Goal: Check status: Check status

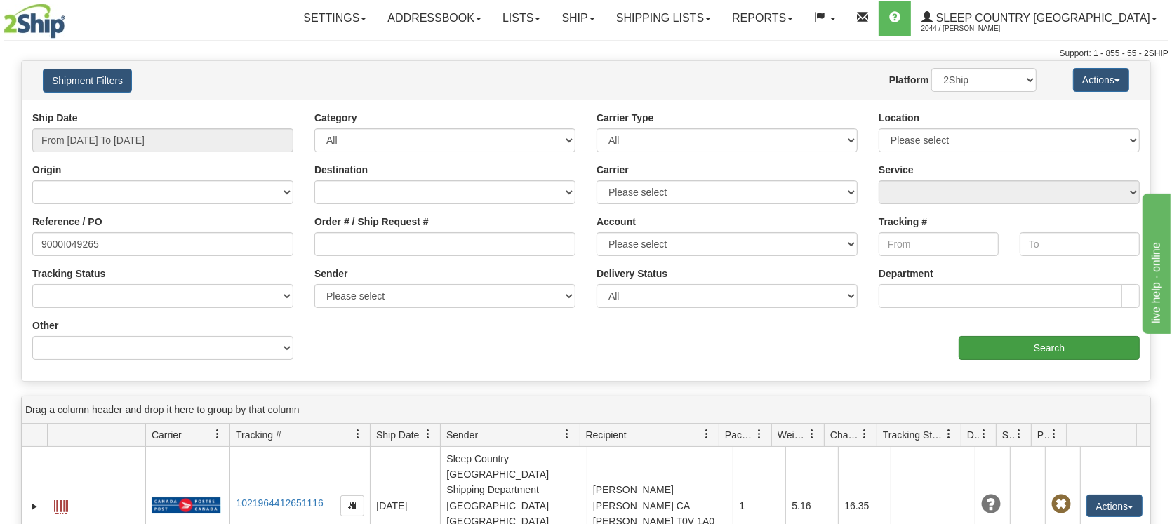
type input "9000I049265"
click at [1039, 342] on input "Search" at bounding box center [1049, 348] width 181 height 24
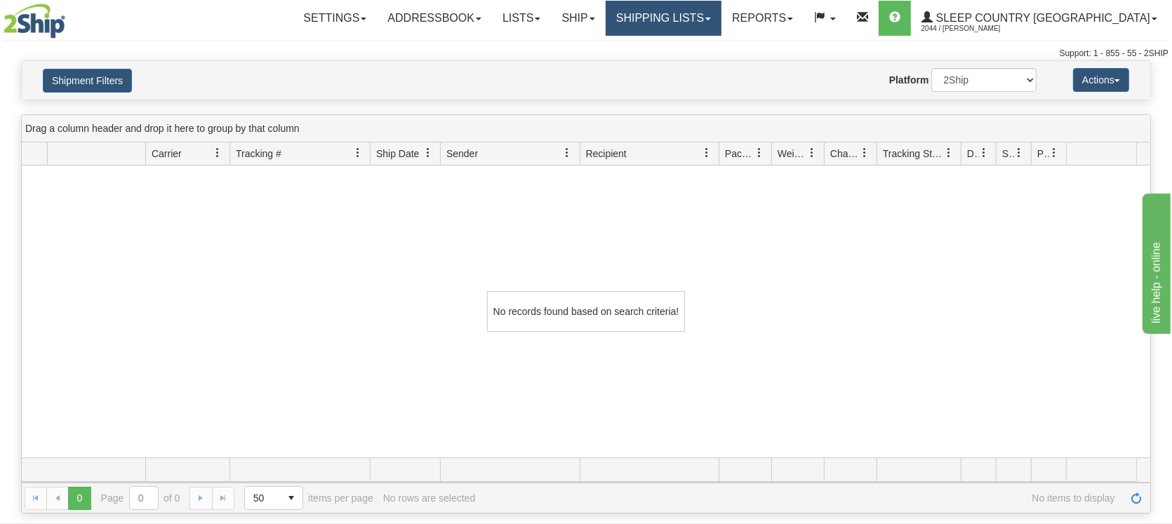
click at [717, 18] on link "Shipping lists" at bounding box center [664, 18] width 116 height 35
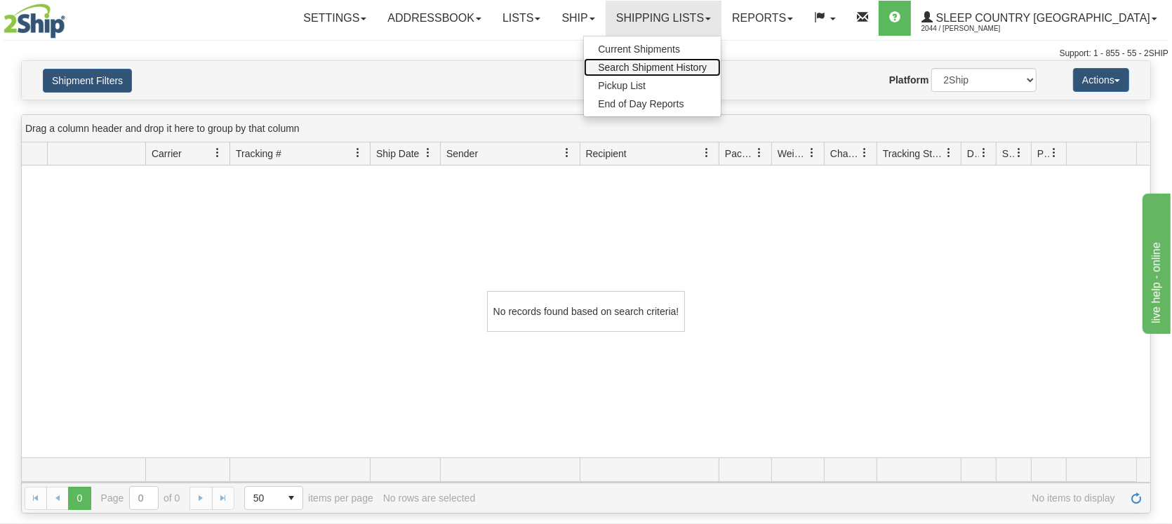
click at [683, 71] on span "Search Shipment History" at bounding box center [652, 67] width 109 height 11
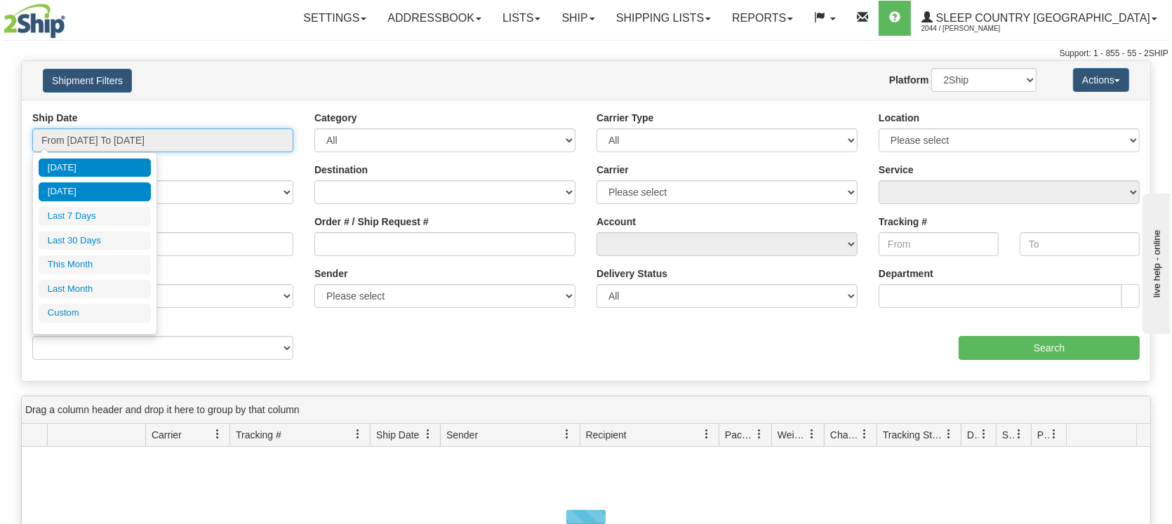
drag, startPoint x: 137, startPoint y: 136, endPoint x: 112, endPoint y: 189, distance: 58.7
click at [136, 138] on input "From [DATE] To [DATE]" at bounding box center [162, 140] width 261 height 24
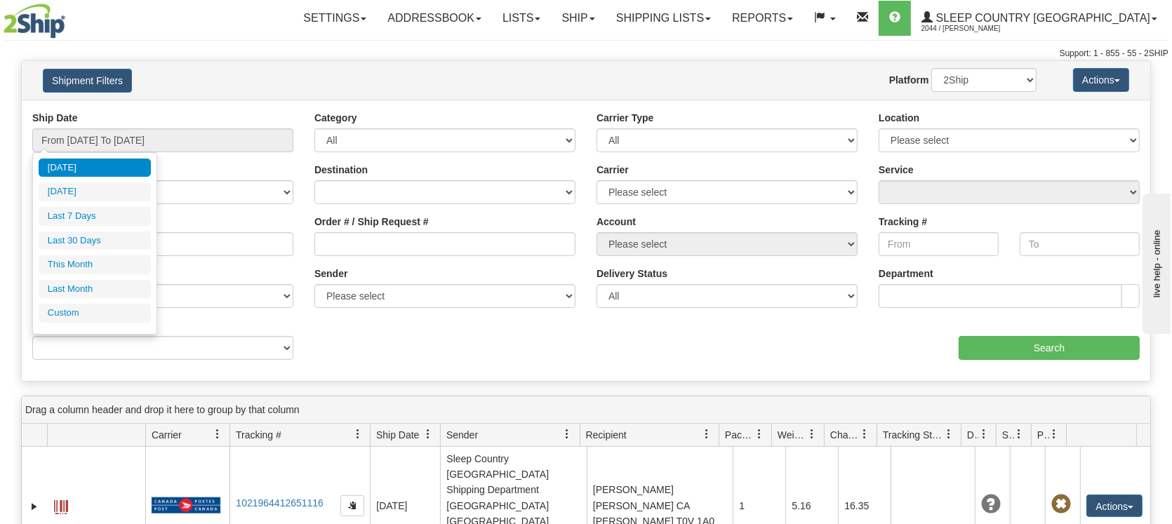
drag, startPoint x: 95, startPoint y: 239, endPoint x: 208, endPoint y: 253, distance: 114.5
click at [101, 239] on li "Last 30 Days" at bounding box center [95, 241] width 112 height 19
type input "From [DATE] To [DATE]"
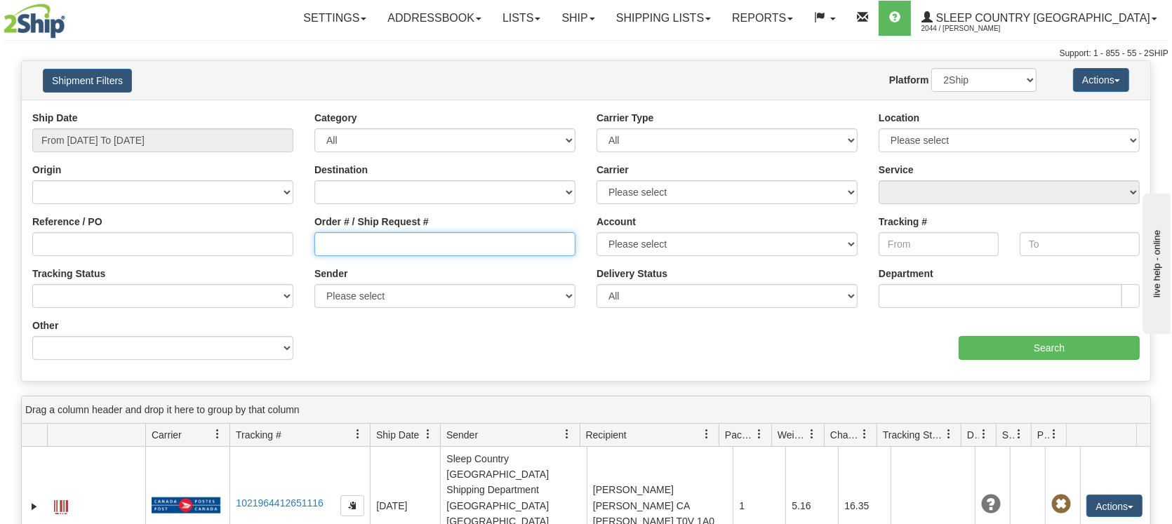
click at [348, 248] on input "Order # / Ship Request #" at bounding box center [444, 244] width 261 height 24
paste input "9000I049265"
type input "9000I049265"
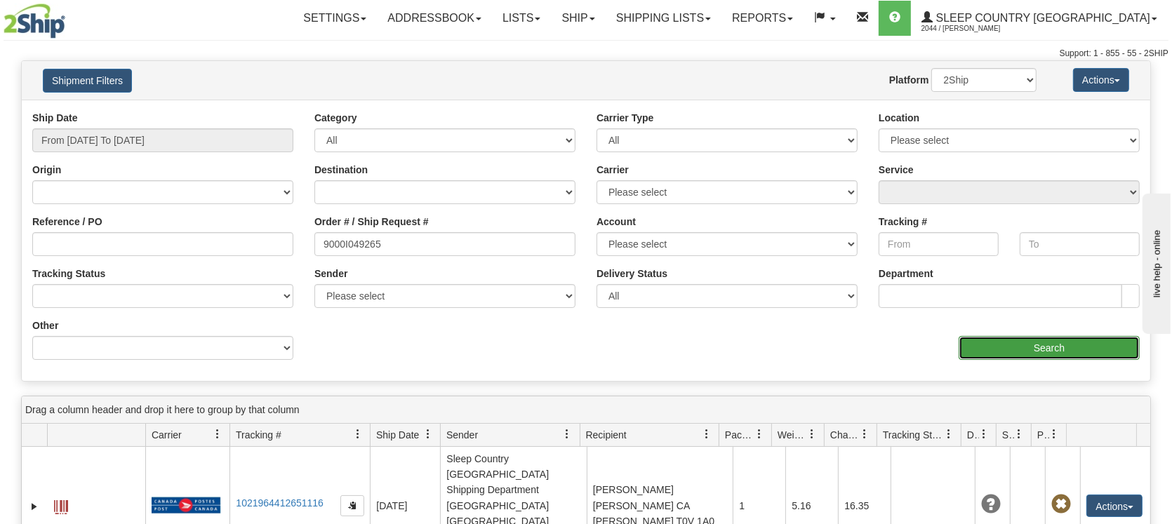
click at [999, 340] on input "Search" at bounding box center [1049, 348] width 181 height 24
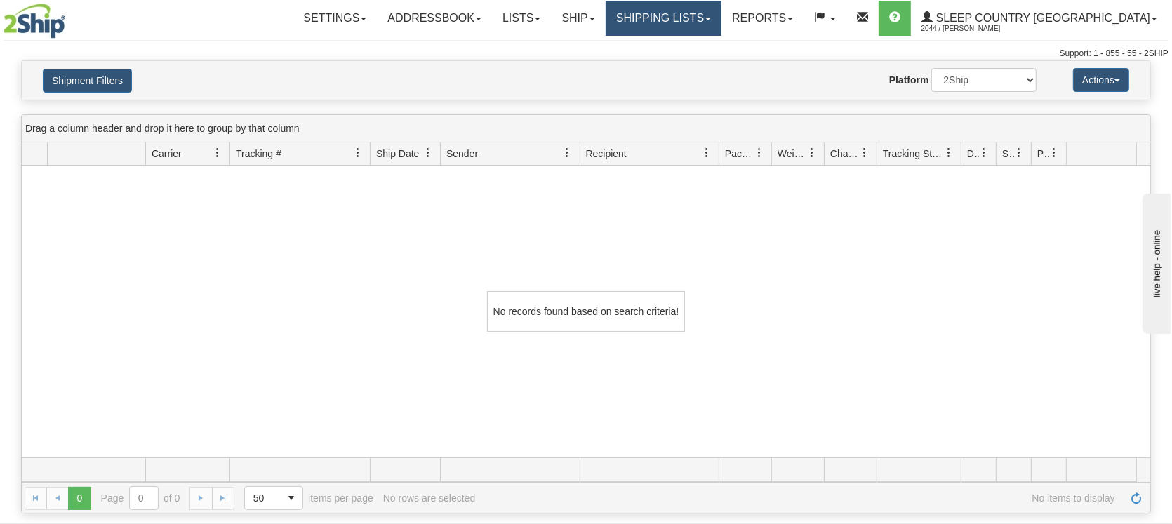
click at [711, 16] on link "Shipping lists" at bounding box center [664, 18] width 116 height 35
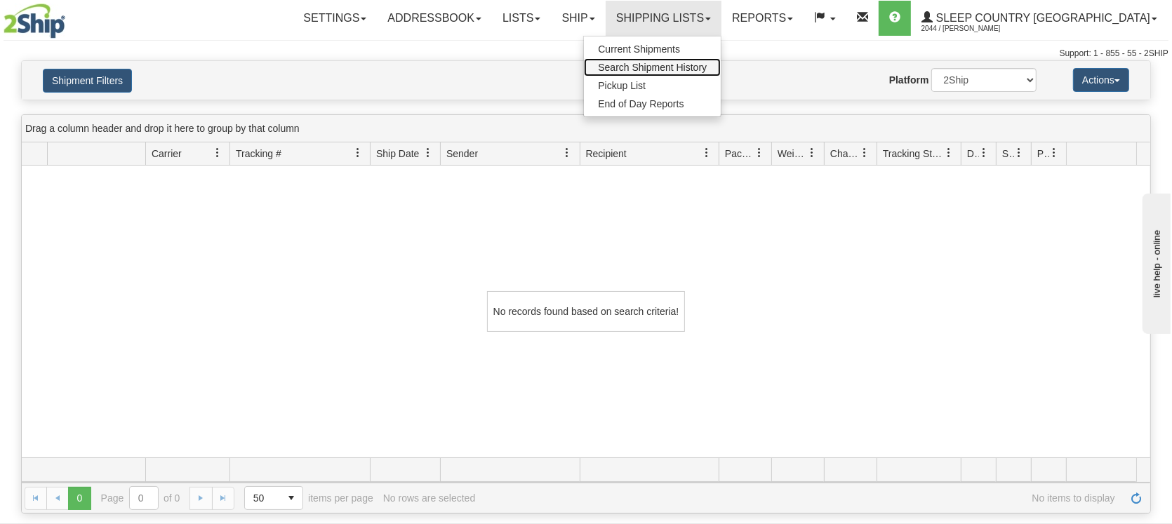
click at [708, 60] on link "Search Shipment History" at bounding box center [652, 67] width 137 height 18
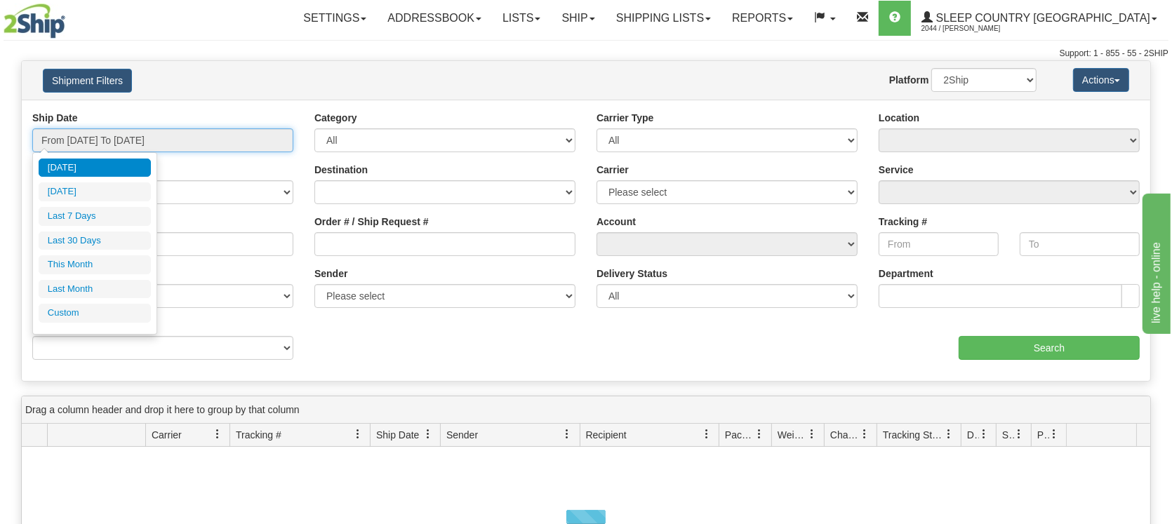
click at [98, 138] on input "From [DATE] To [DATE]" at bounding box center [162, 140] width 261 height 24
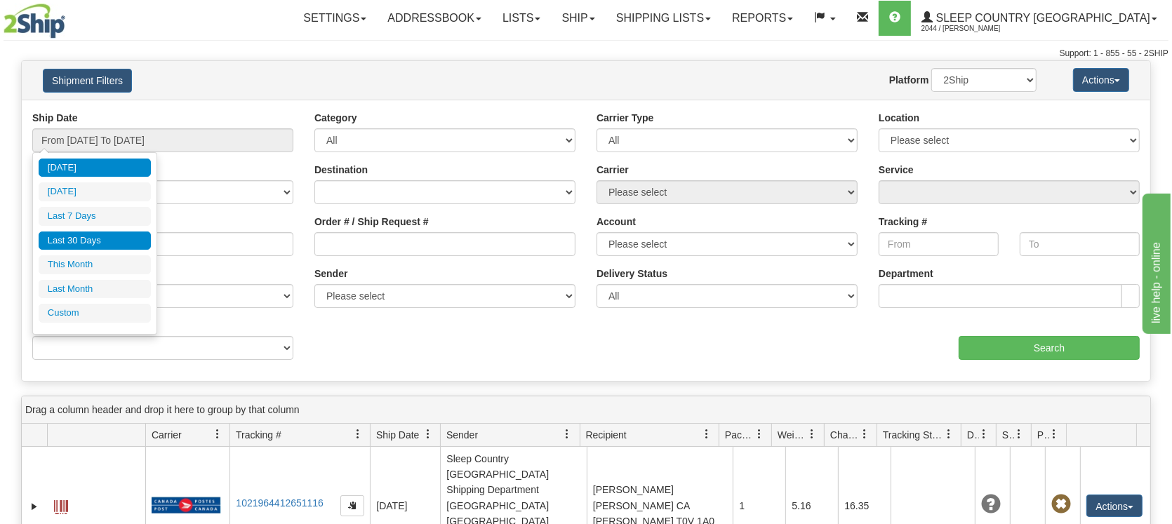
click at [81, 239] on li "Last 30 Days" at bounding box center [95, 241] width 112 height 19
type input "From [DATE] To [DATE]"
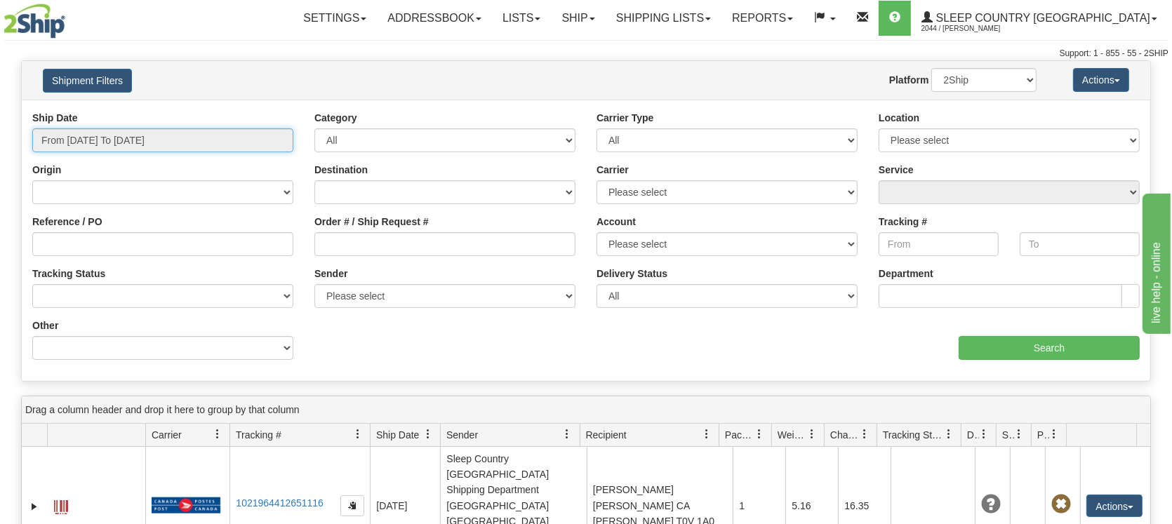
click at [135, 143] on input "From [DATE] To [DATE]" at bounding box center [162, 140] width 261 height 24
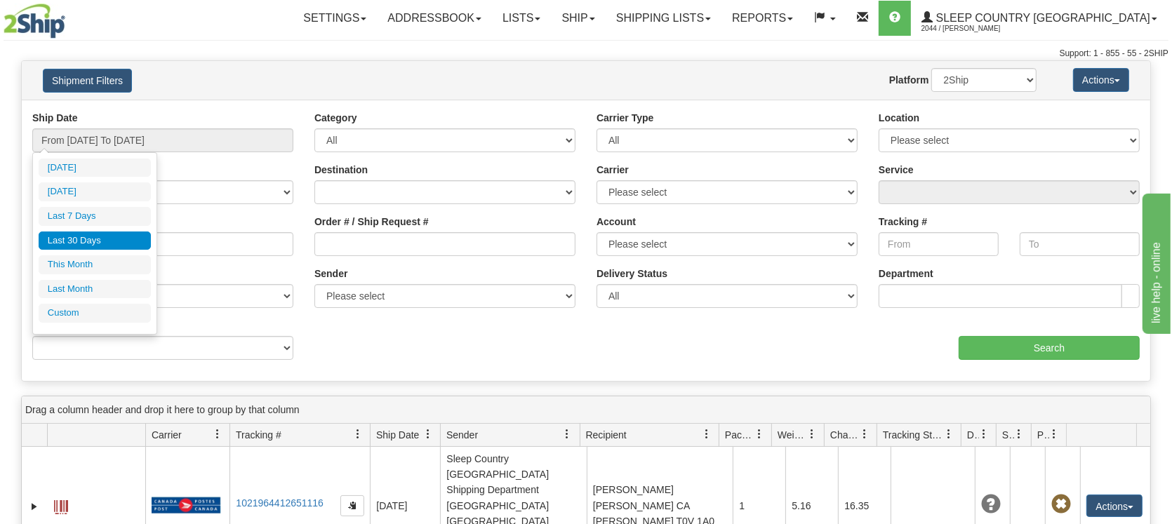
click at [106, 235] on li "Last 30 Days" at bounding box center [95, 241] width 112 height 19
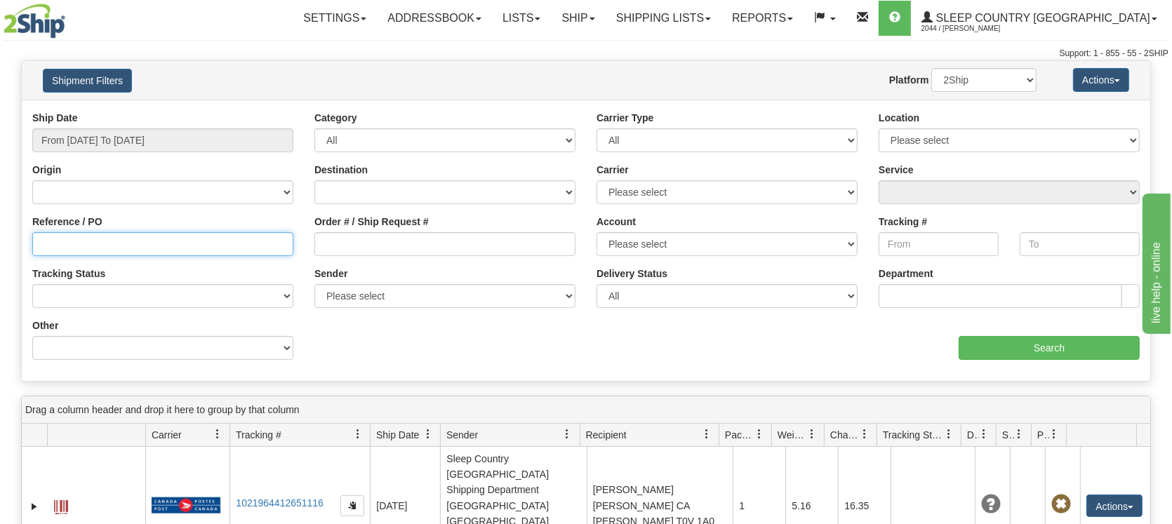
drag, startPoint x: 100, startPoint y: 243, endPoint x: 112, endPoint y: 243, distance: 11.9
click at [104, 243] on input "Reference / PO" at bounding box center [162, 244] width 261 height 24
paste input "9000I049265"
type input "9000I049265"
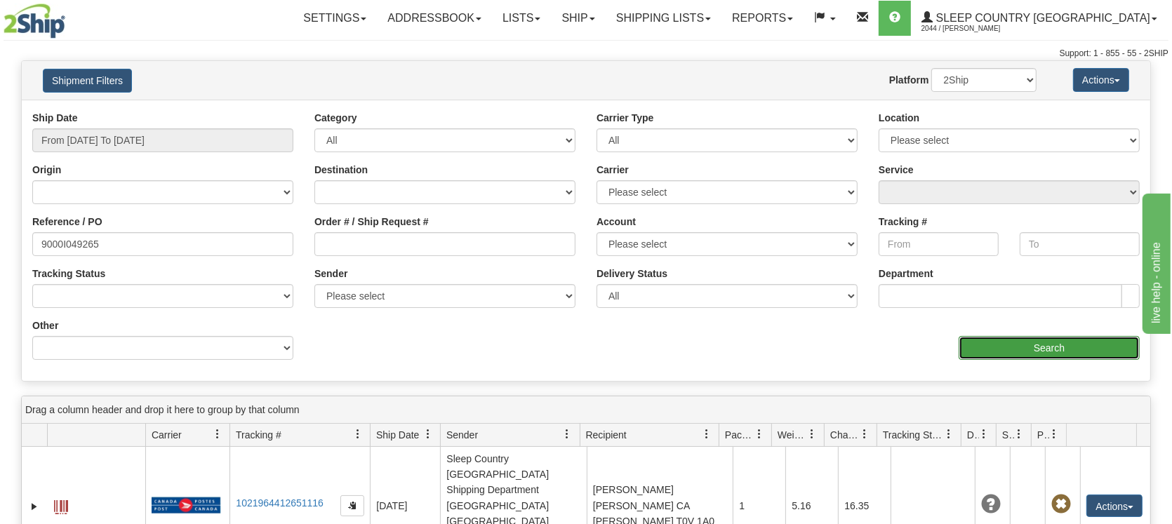
click at [980, 352] on input "Search" at bounding box center [1049, 348] width 181 height 24
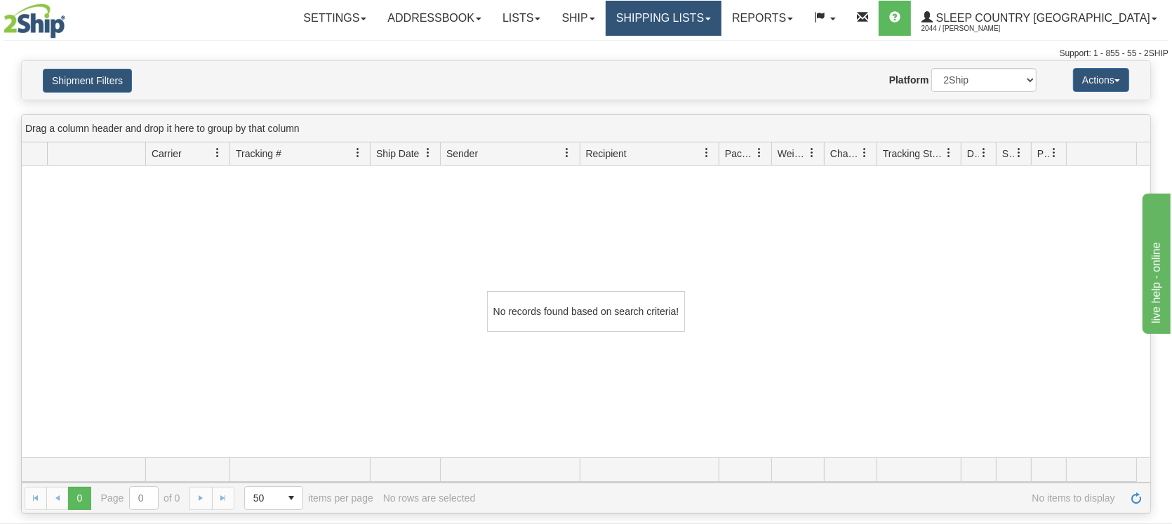
click at [712, 17] on link "Shipping lists" at bounding box center [664, 18] width 116 height 35
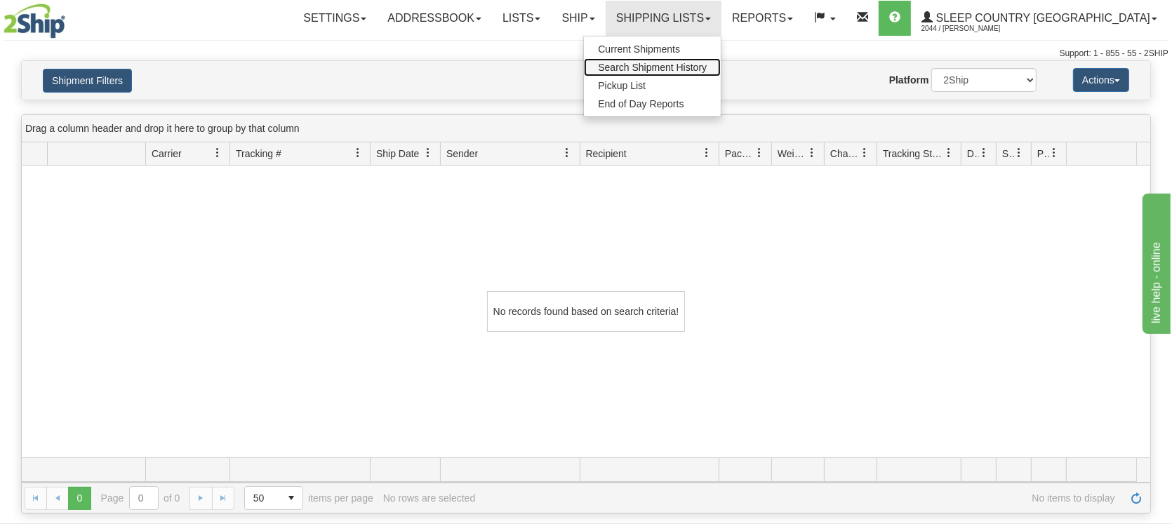
click at [702, 67] on span "Search Shipment History" at bounding box center [652, 67] width 109 height 11
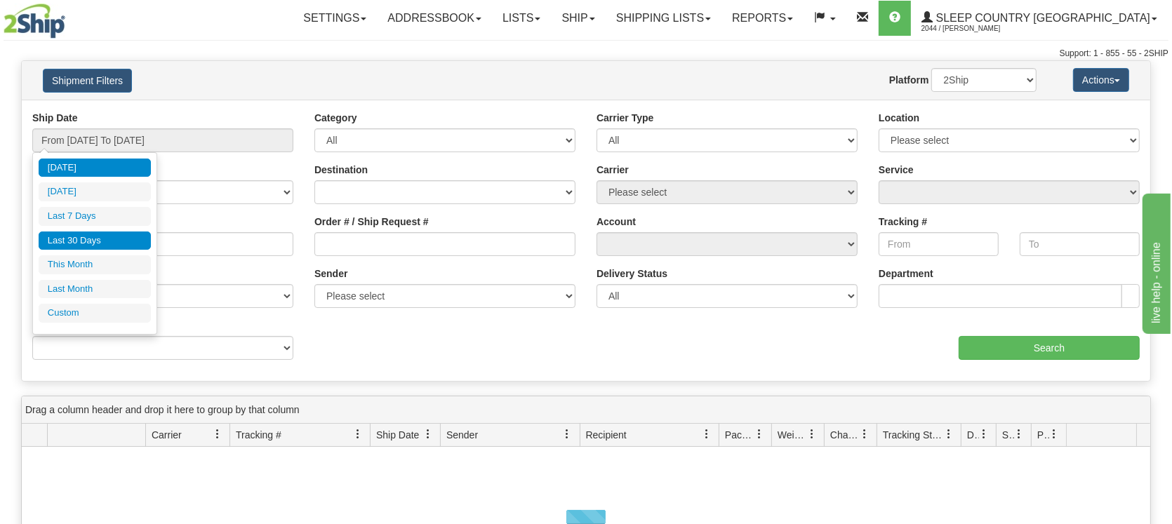
click at [81, 239] on li "Last 30 Days" at bounding box center [95, 241] width 112 height 19
type input "From [DATE] To [DATE]"
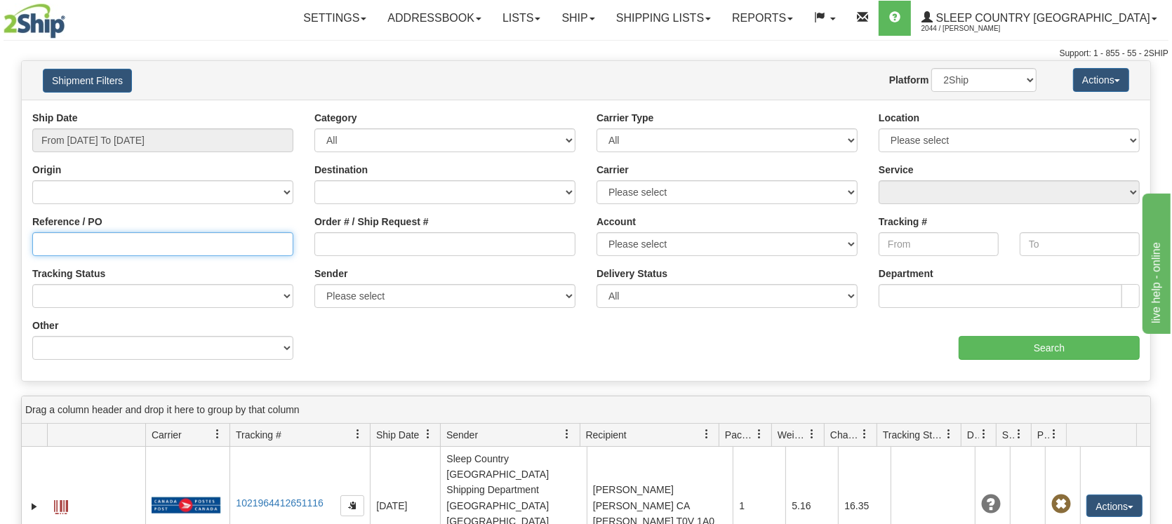
drag, startPoint x: 135, startPoint y: 247, endPoint x: 138, endPoint y: 238, distance: 9.5
click at [135, 242] on input "Reference / PO" at bounding box center [162, 244] width 261 height 24
paste input "1054095"
type input "1054095"
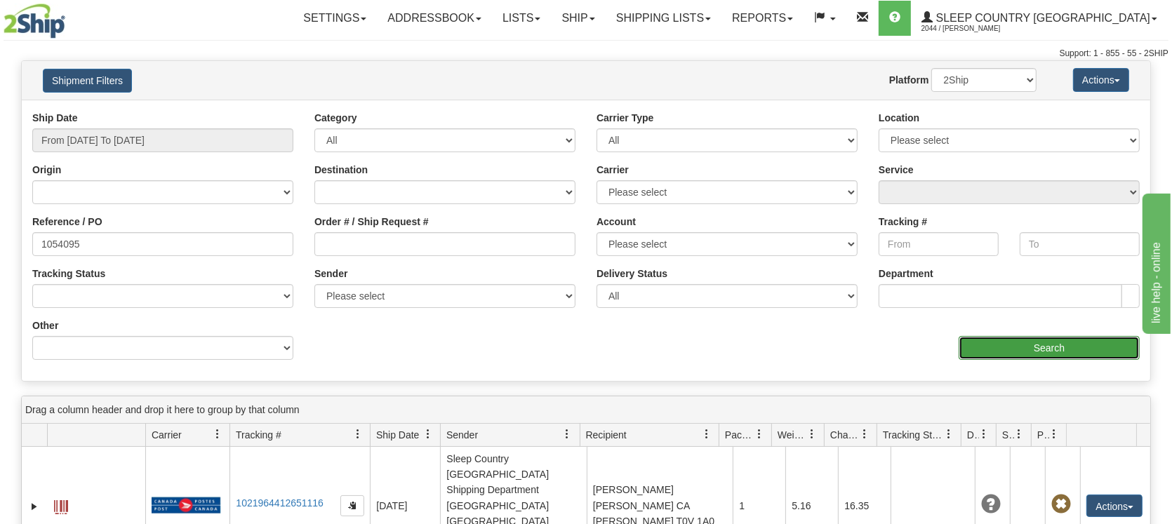
click at [1024, 346] on input "Search" at bounding box center [1049, 348] width 181 height 24
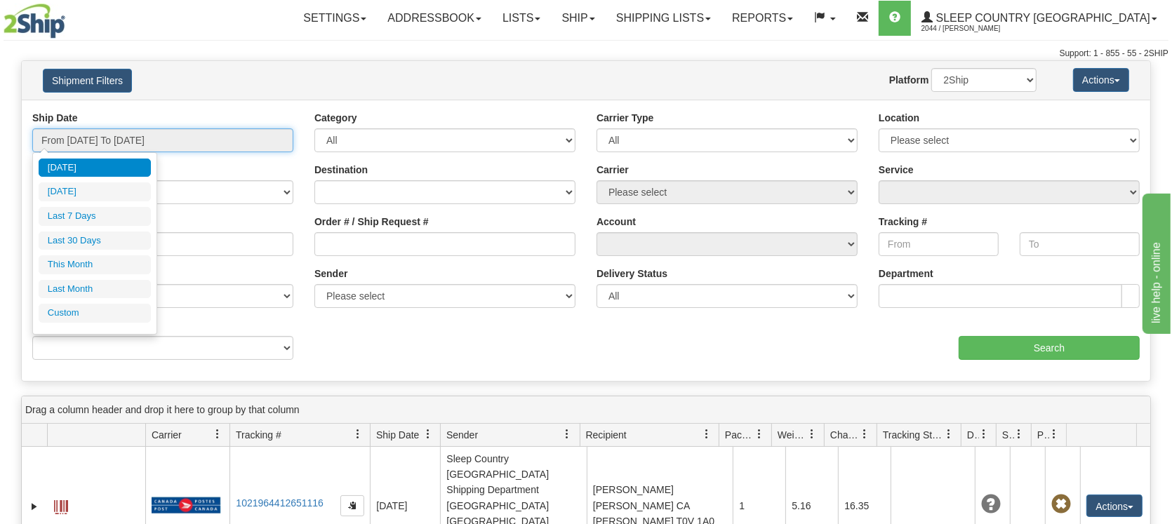
click at [191, 143] on input "From [DATE] To [DATE]" at bounding box center [162, 140] width 261 height 24
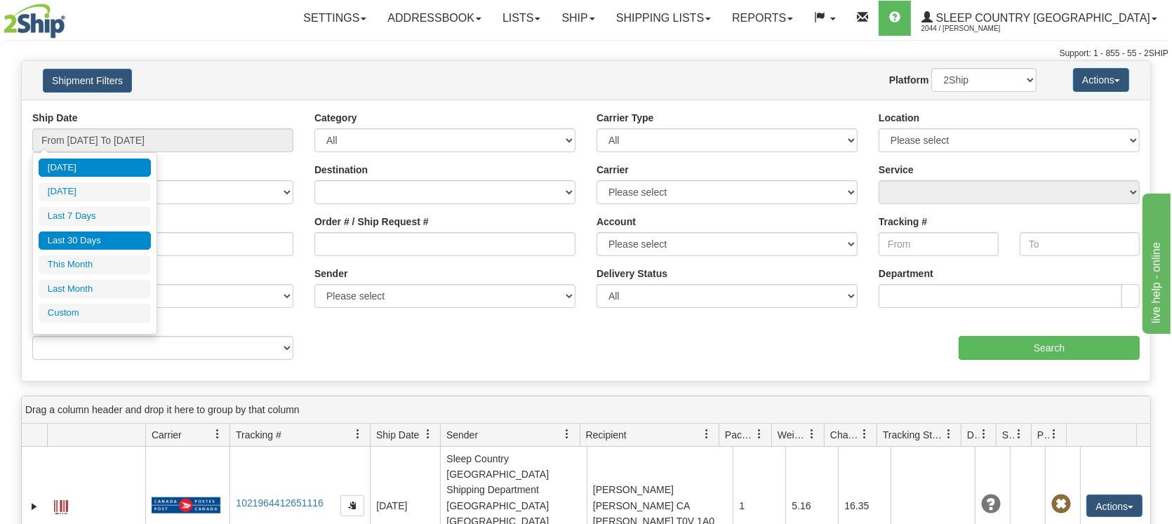
click at [88, 241] on li "Last 30 Days" at bounding box center [95, 241] width 112 height 19
type input "From [DATE] To [DATE]"
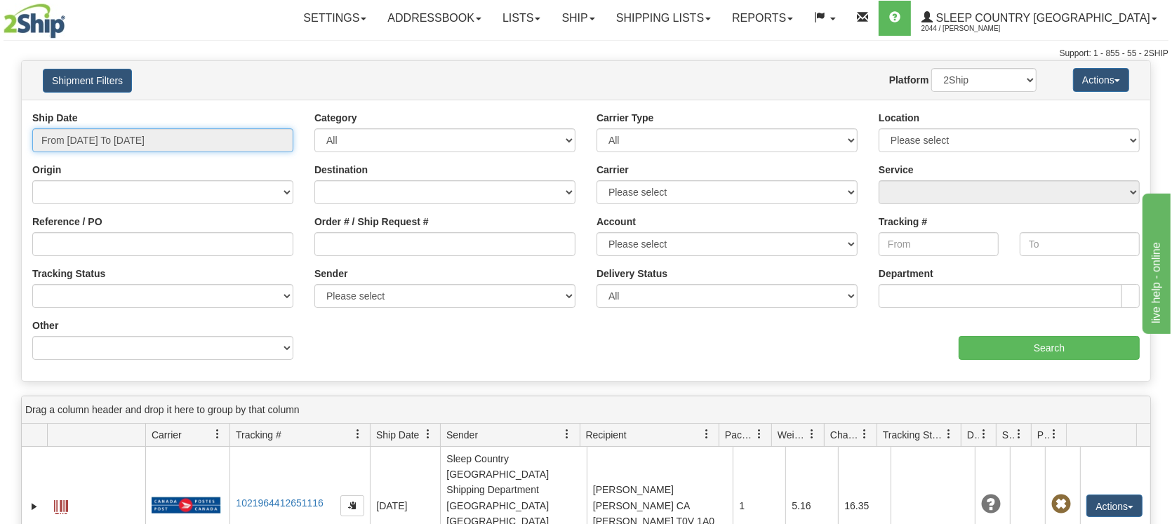
click at [146, 142] on input "From [DATE] To [DATE]" at bounding box center [162, 140] width 261 height 24
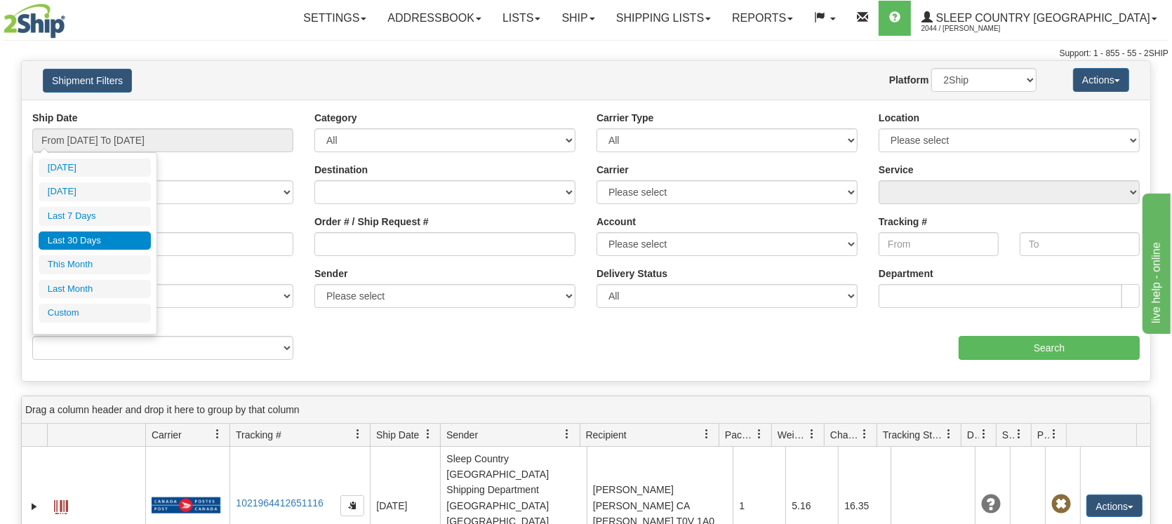
drag, startPoint x: 87, startPoint y: 239, endPoint x: 158, endPoint y: 248, distance: 71.6
click at [88, 239] on li "Last 30 Days" at bounding box center [95, 241] width 112 height 19
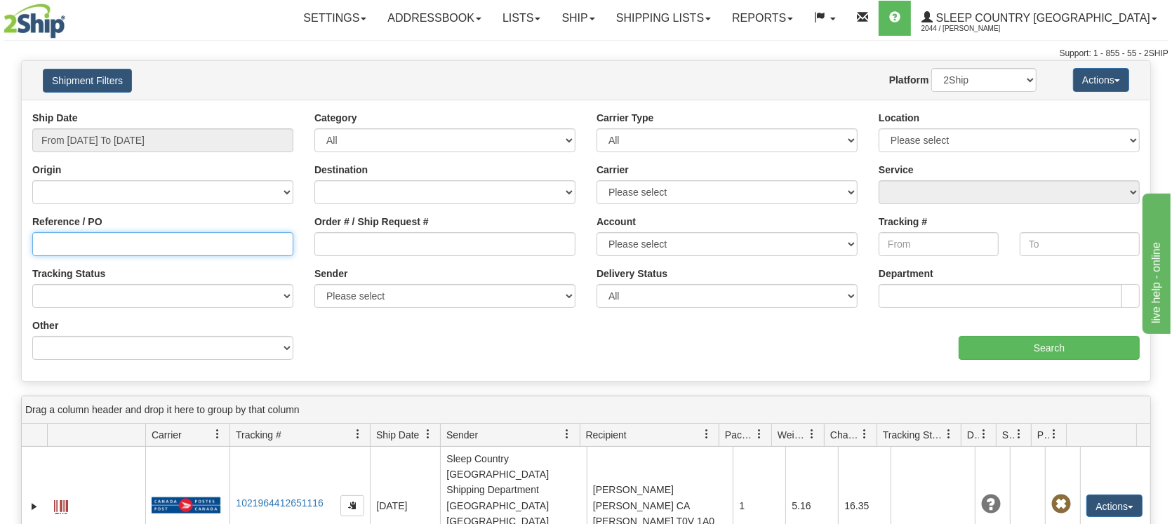
click at [84, 249] on input "Reference / PO" at bounding box center [162, 244] width 261 height 24
paste input "1054095"
type input "1054095"
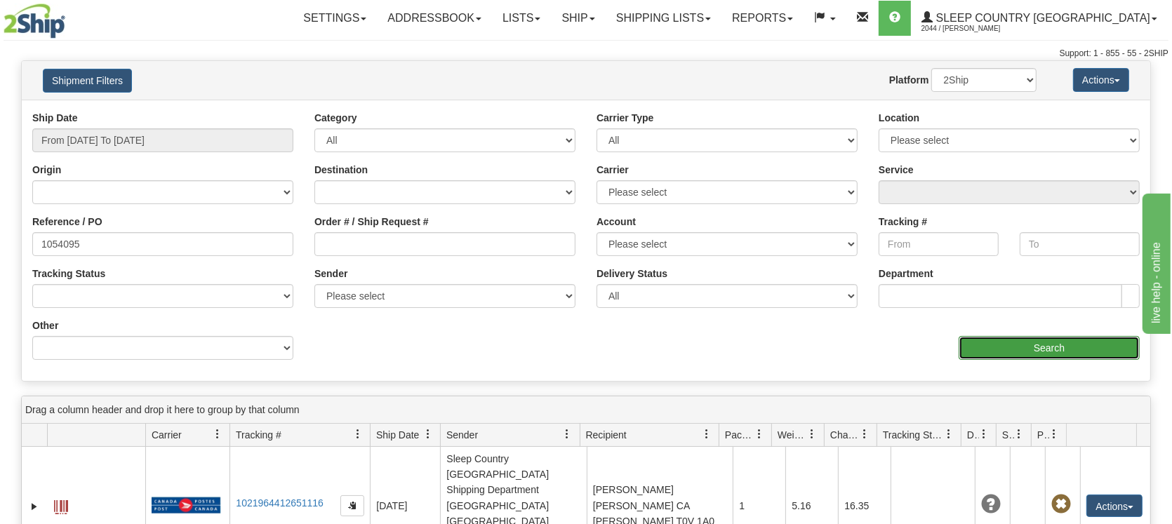
click at [1058, 352] on input "Search" at bounding box center [1049, 348] width 181 height 24
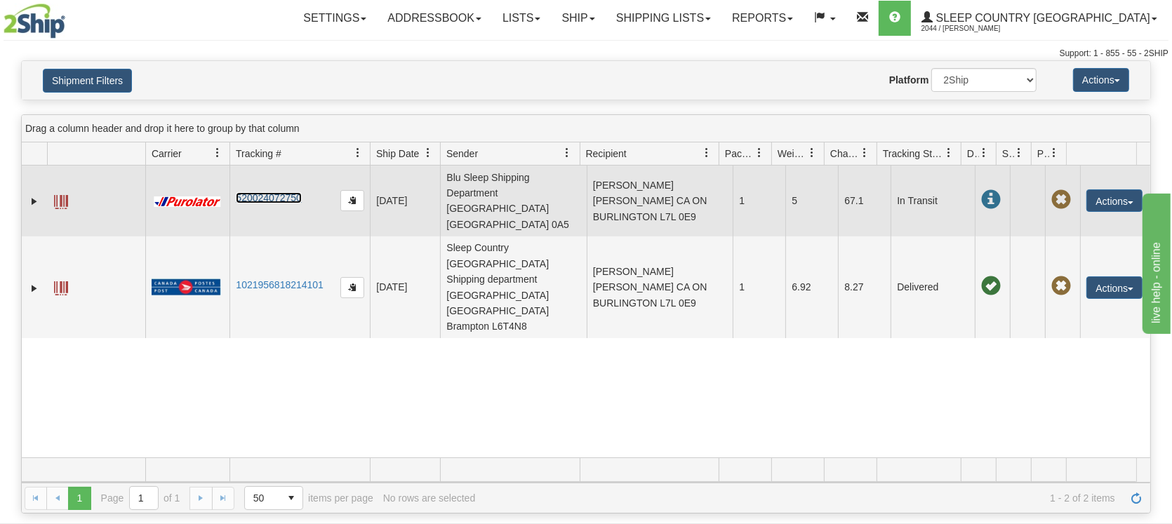
click at [264, 192] on link "520024072750" at bounding box center [268, 197] width 65 height 11
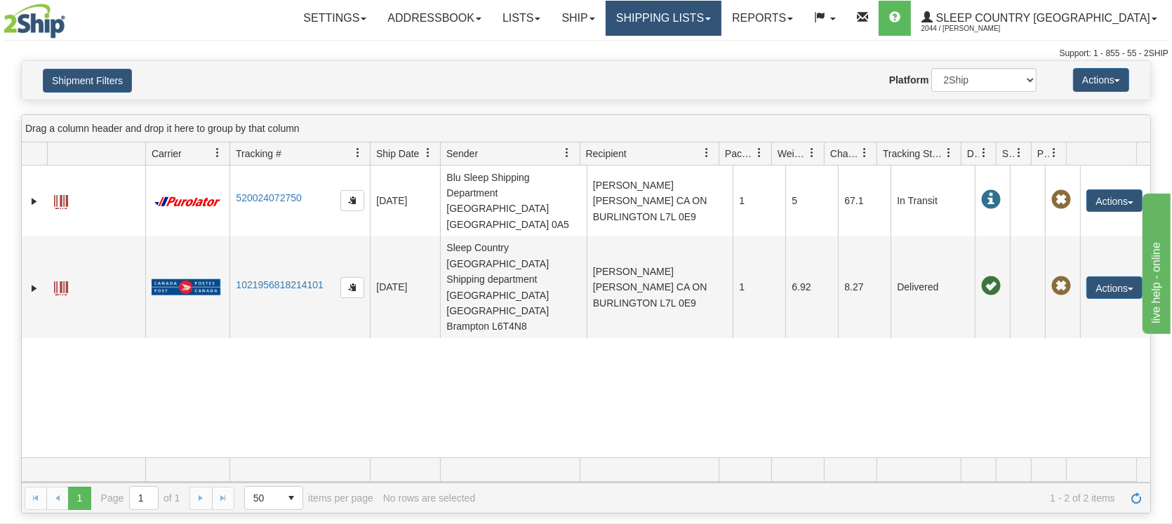
drag, startPoint x: 729, startPoint y: 18, endPoint x: 715, endPoint y: 34, distance: 21.4
click at [721, 18] on link "Shipping lists" at bounding box center [664, 18] width 116 height 35
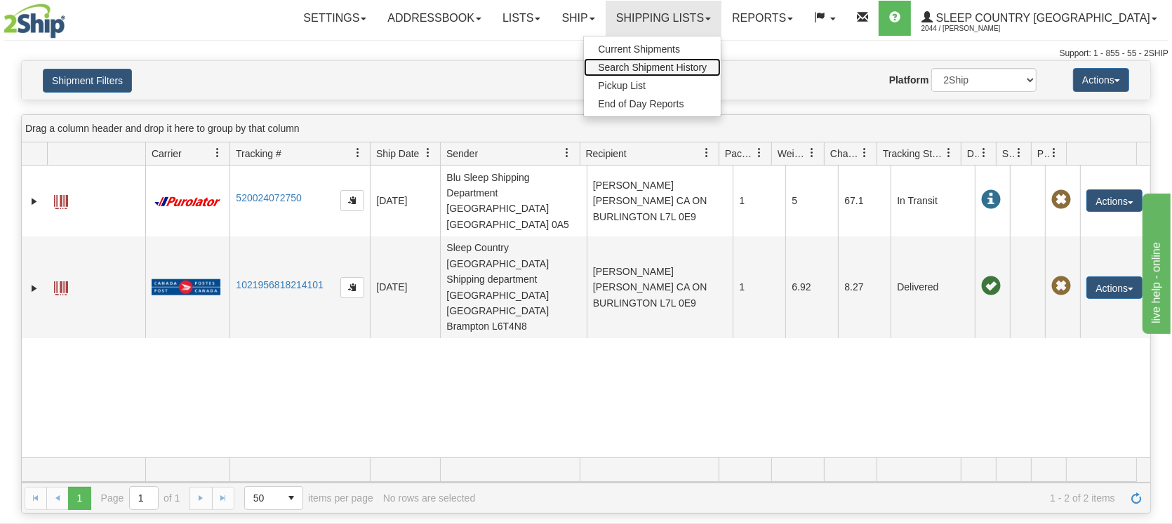
click at [696, 67] on span "Search Shipment History" at bounding box center [652, 67] width 109 height 11
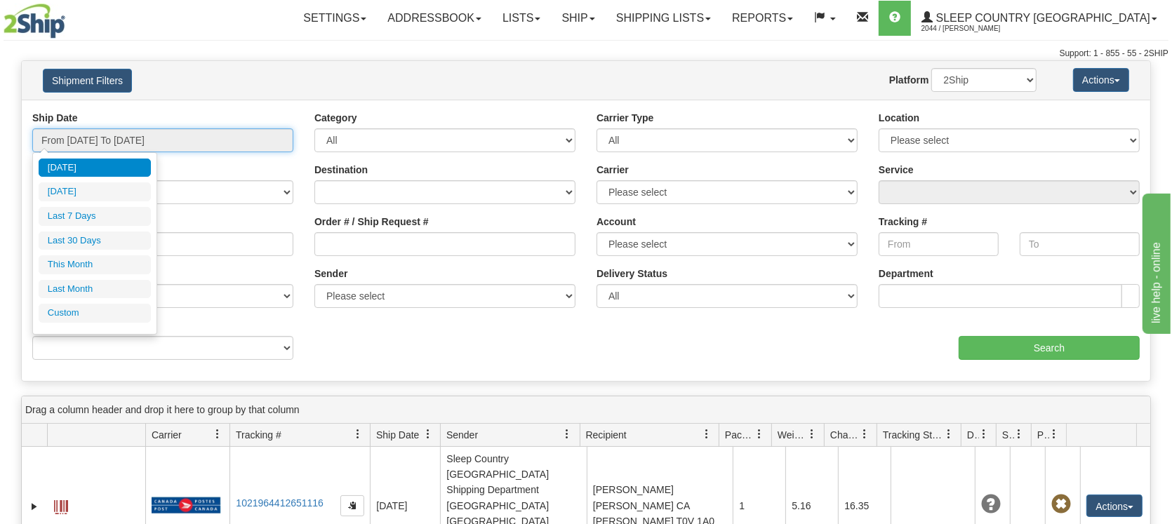
drag, startPoint x: 157, startPoint y: 138, endPoint x: 143, endPoint y: 167, distance: 32.6
click at [156, 140] on input "From [DATE] To [DATE]" at bounding box center [162, 140] width 261 height 24
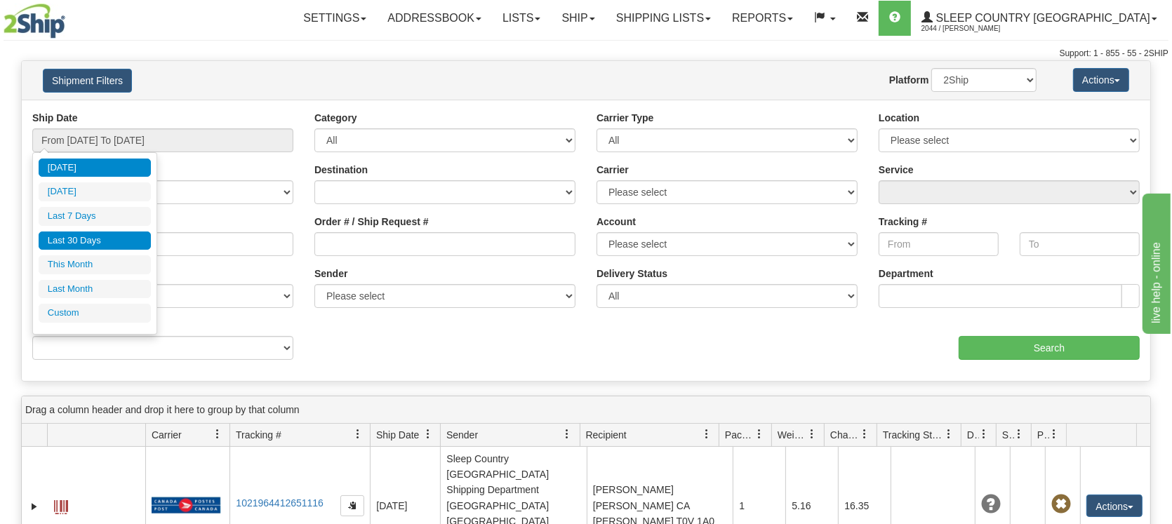
click at [73, 232] on li "Last 30 Days" at bounding box center [95, 241] width 112 height 19
type input "From [DATE] To [DATE]"
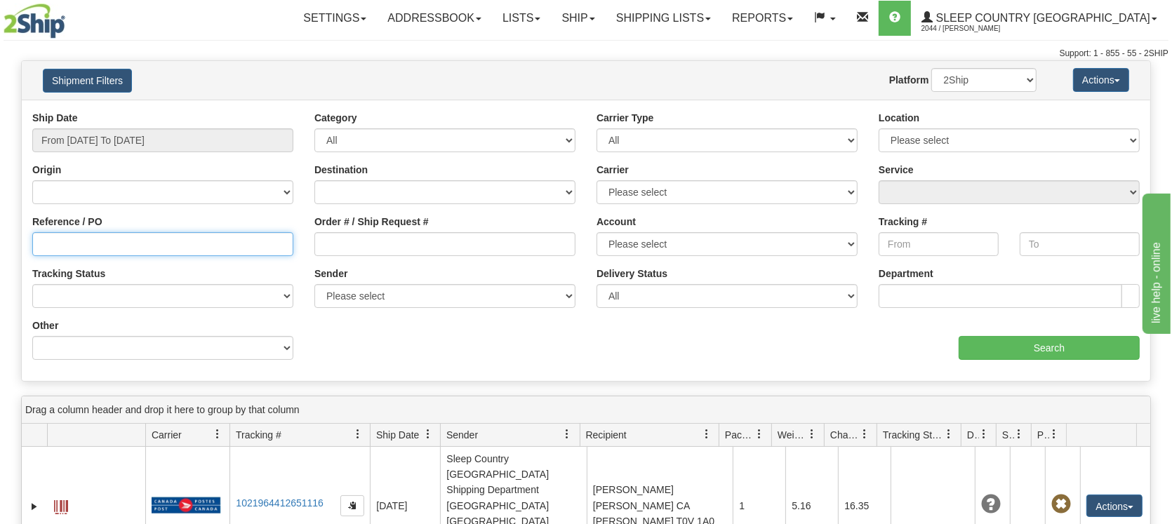
click at [129, 247] on input "Reference / PO" at bounding box center [162, 244] width 261 height 24
paste input "1050689"
type input "1050689"
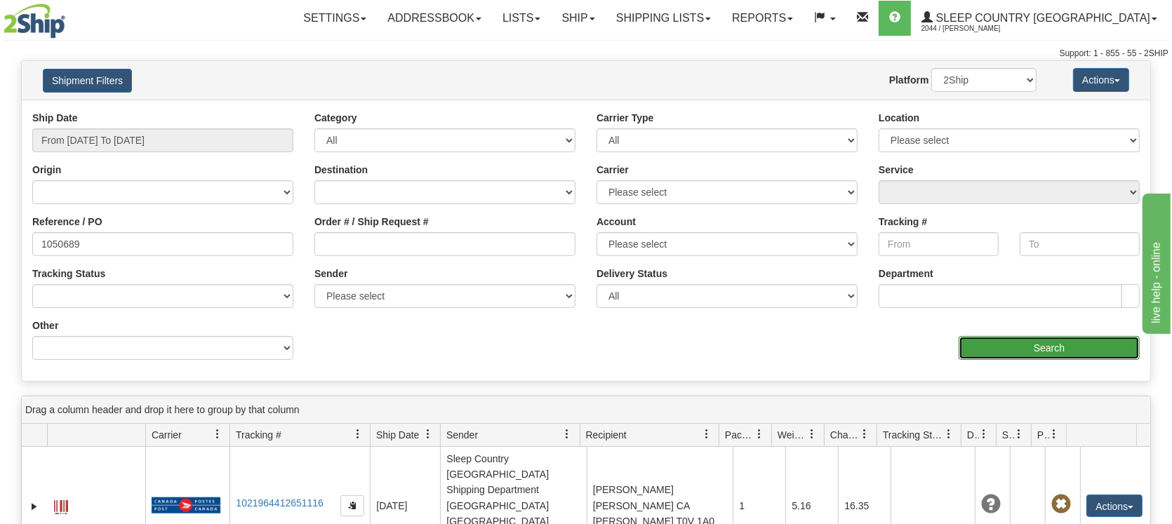
click at [1021, 340] on input "Search" at bounding box center [1049, 348] width 181 height 24
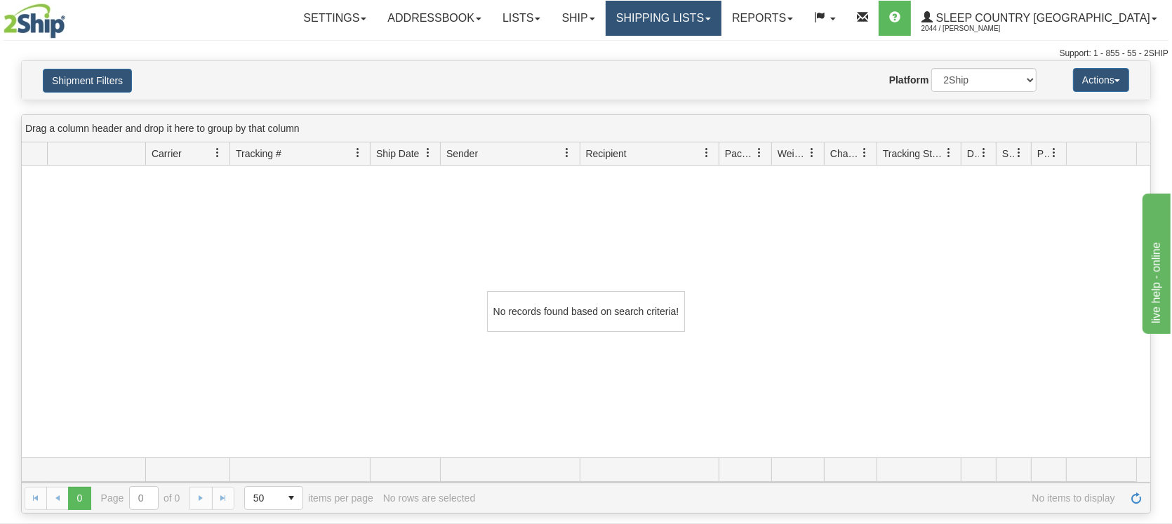
click at [721, 20] on link "Shipping lists" at bounding box center [664, 18] width 116 height 35
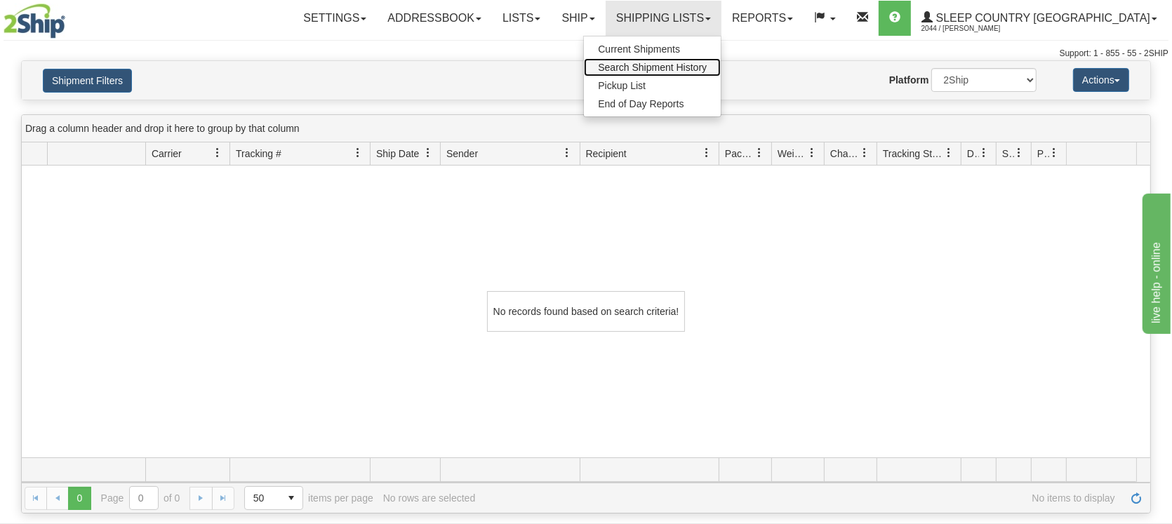
click at [696, 68] on span "Search Shipment History" at bounding box center [652, 67] width 109 height 11
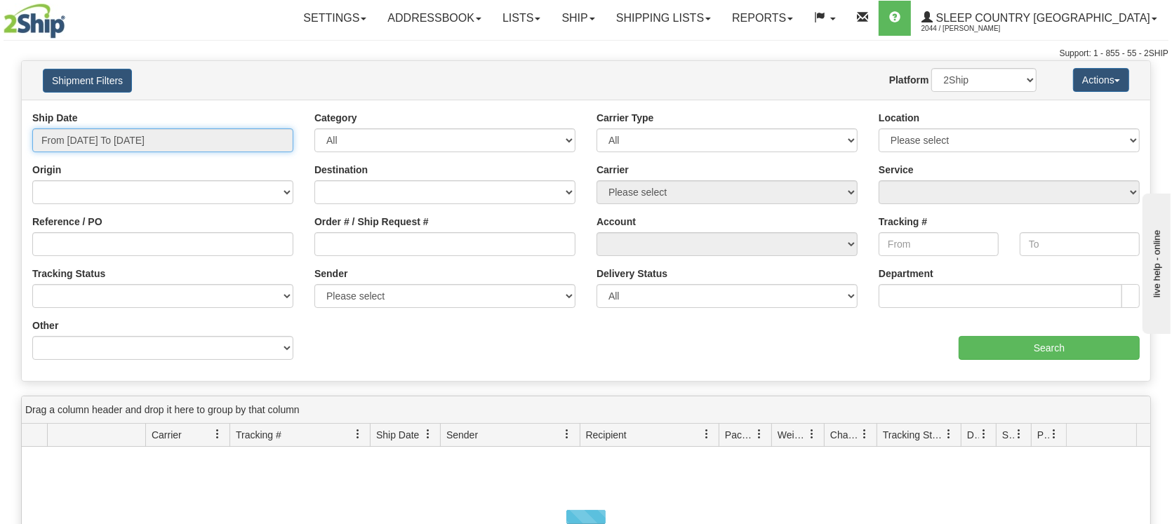
click at [181, 146] on input "From [DATE] To [DATE]" at bounding box center [162, 140] width 261 height 24
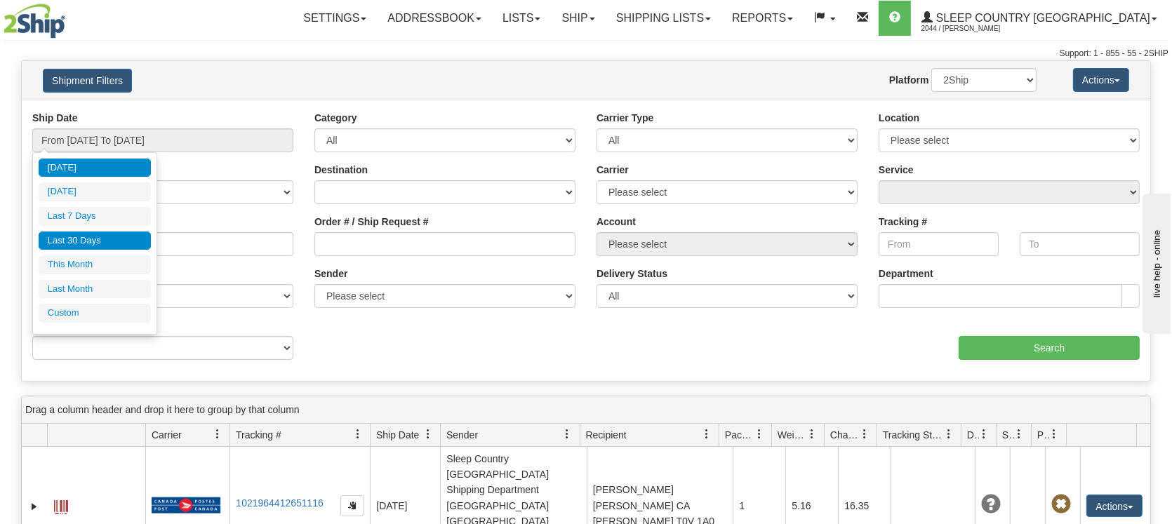
click at [72, 239] on li "Last 30 Days" at bounding box center [95, 241] width 112 height 19
type input "From [DATE] To [DATE]"
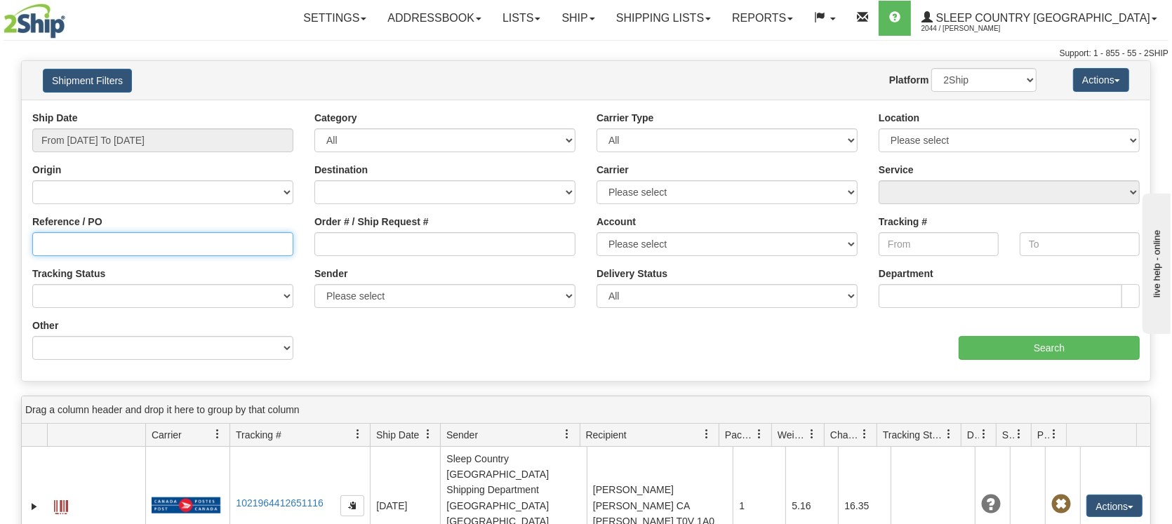
click at [114, 245] on input "Reference / PO" at bounding box center [162, 244] width 261 height 24
paste input "1050689"
type input "1050689"
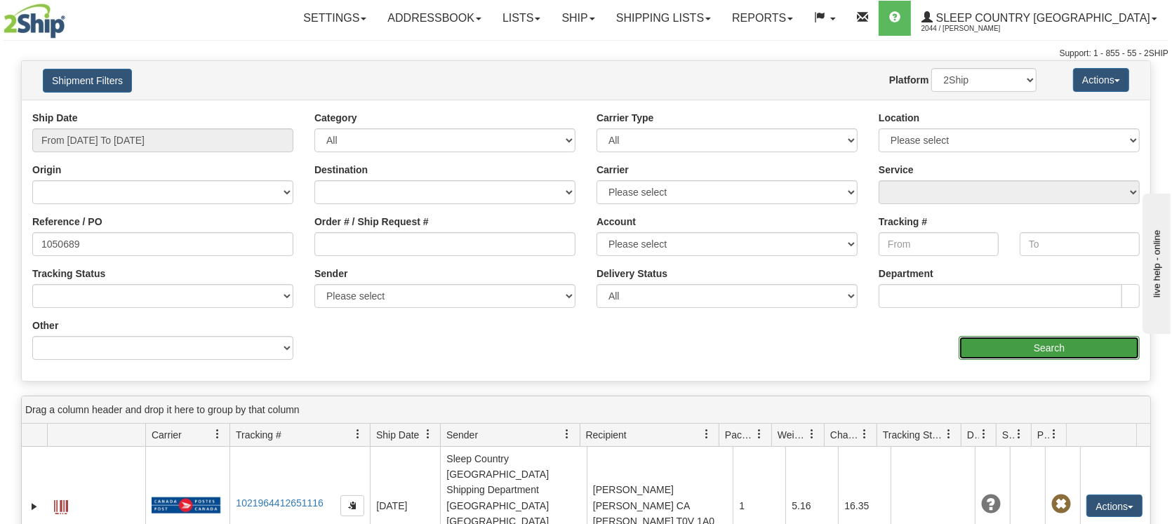
click at [1065, 337] on input "Search" at bounding box center [1049, 348] width 181 height 24
